Goal: Information Seeking & Learning: Learn about a topic

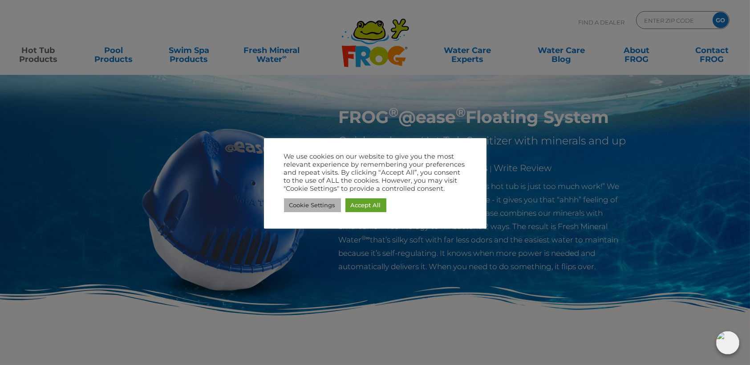
click at [317, 202] on link "Cookie Settings" at bounding box center [312, 205] width 57 height 14
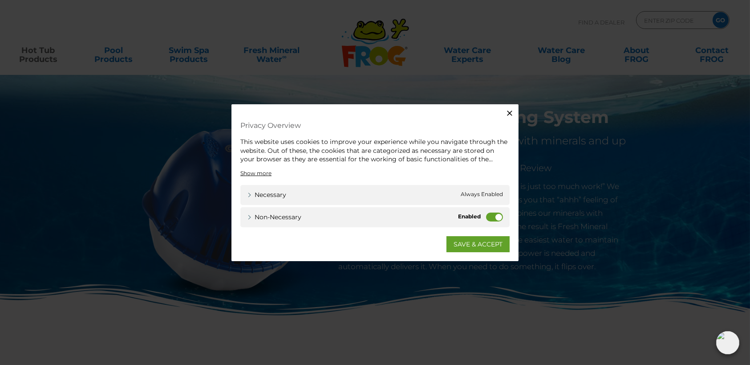
drag, startPoint x: 499, startPoint y: 216, endPoint x: 483, endPoint y: 234, distance: 23.9
click at [498, 216] on label "Non-necessary" at bounding box center [494, 216] width 17 height 9
click at [0, 0] on input "Non-necessary" at bounding box center [0, 0] width 0 height 0
click at [482, 237] on link "SAVE & ACCEPT" at bounding box center [478, 244] width 63 height 16
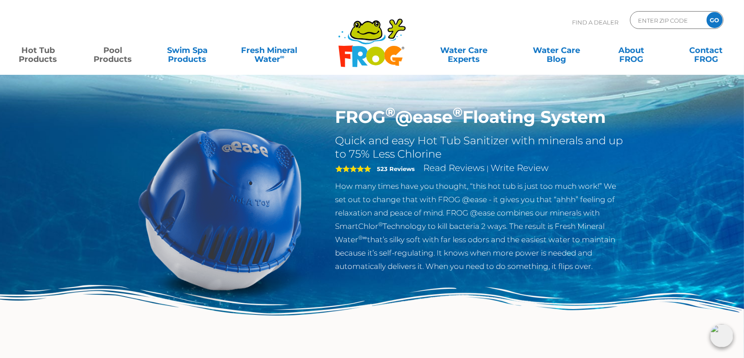
click at [111, 53] on link "Pool Products" at bounding box center [113, 50] width 58 height 18
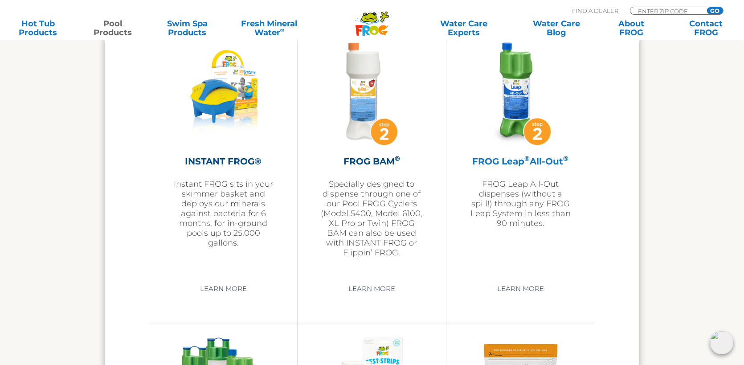
scroll to position [2226, 0]
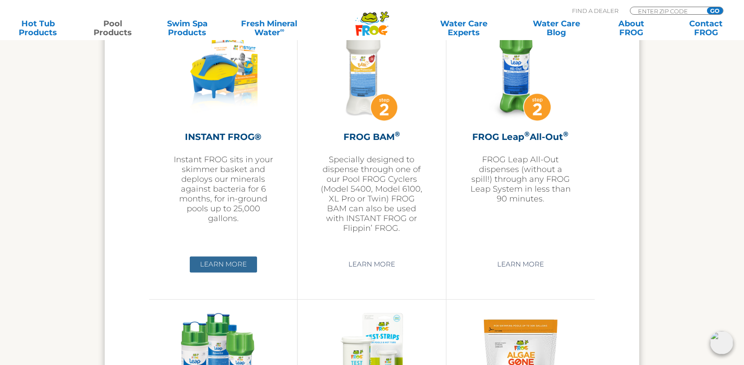
click at [216, 260] on link "Learn More" at bounding box center [223, 264] width 67 height 16
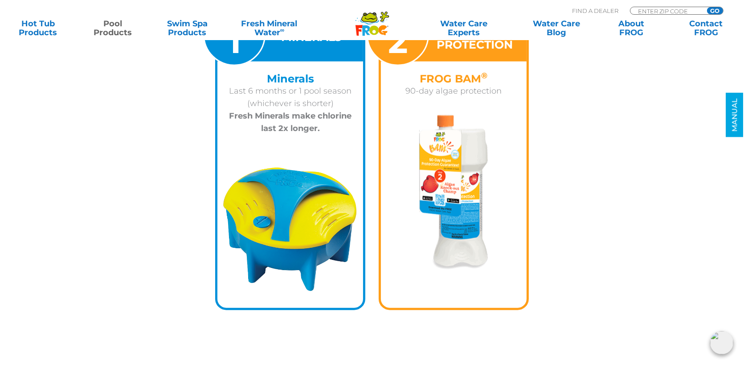
scroll to position [1202, 0]
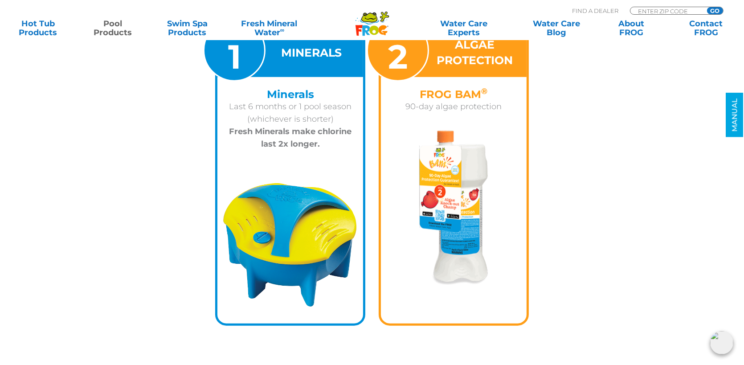
click at [301, 229] on img at bounding box center [290, 245] width 146 height 133
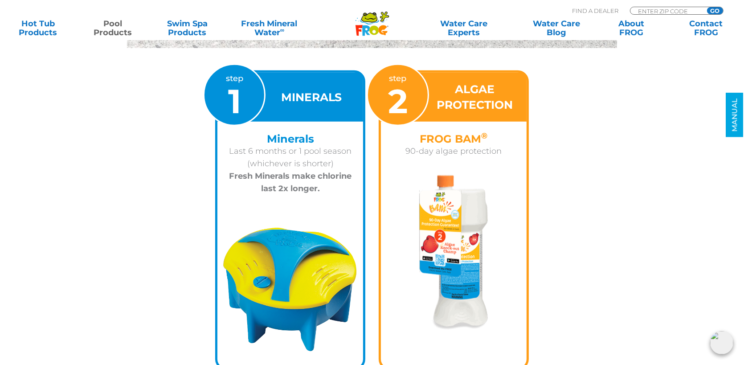
click at [449, 230] on img at bounding box center [453, 252] width 69 height 154
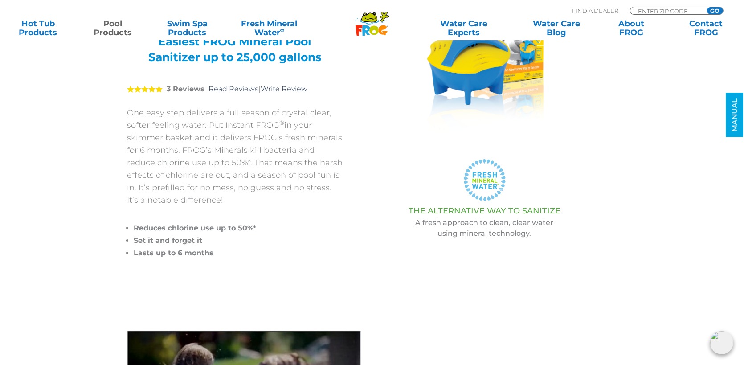
scroll to position [0, 0]
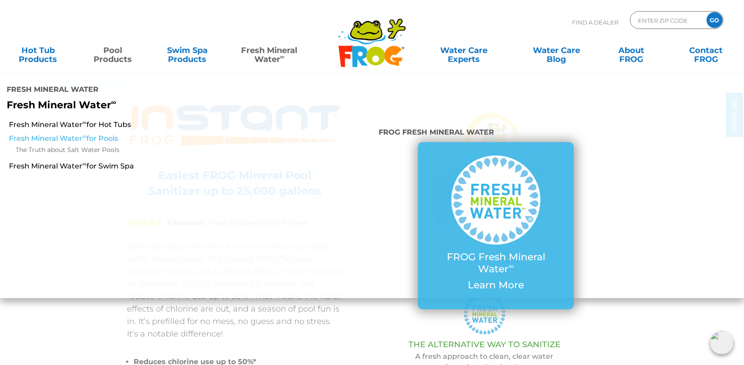
click at [85, 134] on link "Fresh Mineral Water ∞ for Pools" at bounding box center [128, 139] width 239 height 10
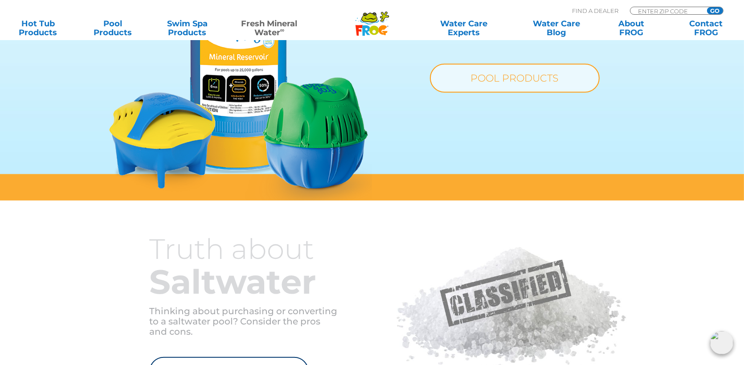
scroll to position [757, 0]
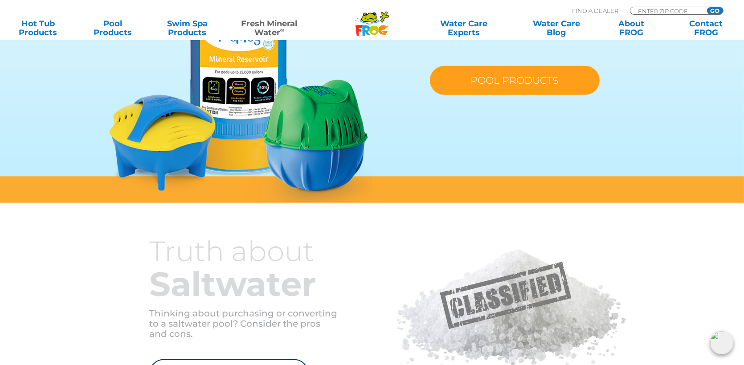
click at [502, 86] on link "POOL PRODUCTS" at bounding box center [515, 80] width 170 height 29
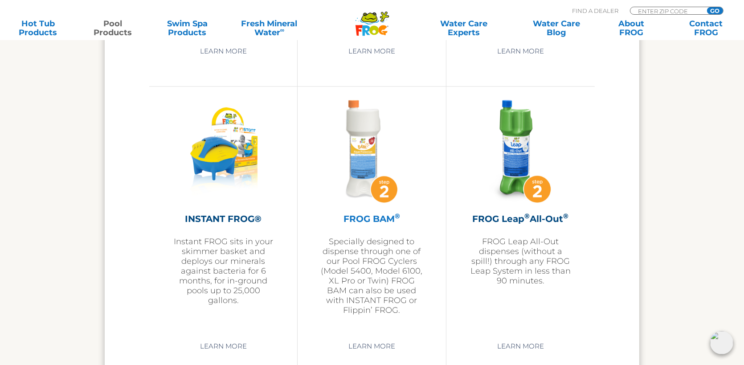
scroll to position [2226, 0]
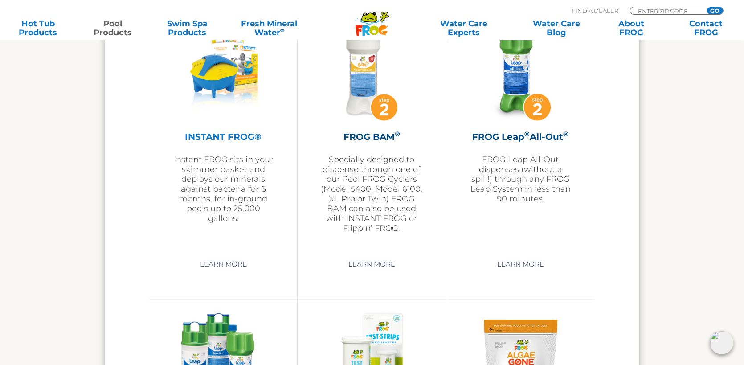
click at [218, 51] on img at bounding box center [223, 69] width 97 height 103
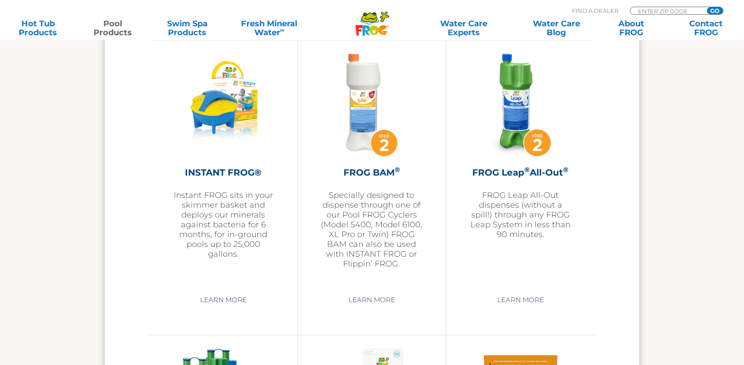
scroll to position [2226, 0]
